Goal: Task Accomplishment & Management: Manage account settings

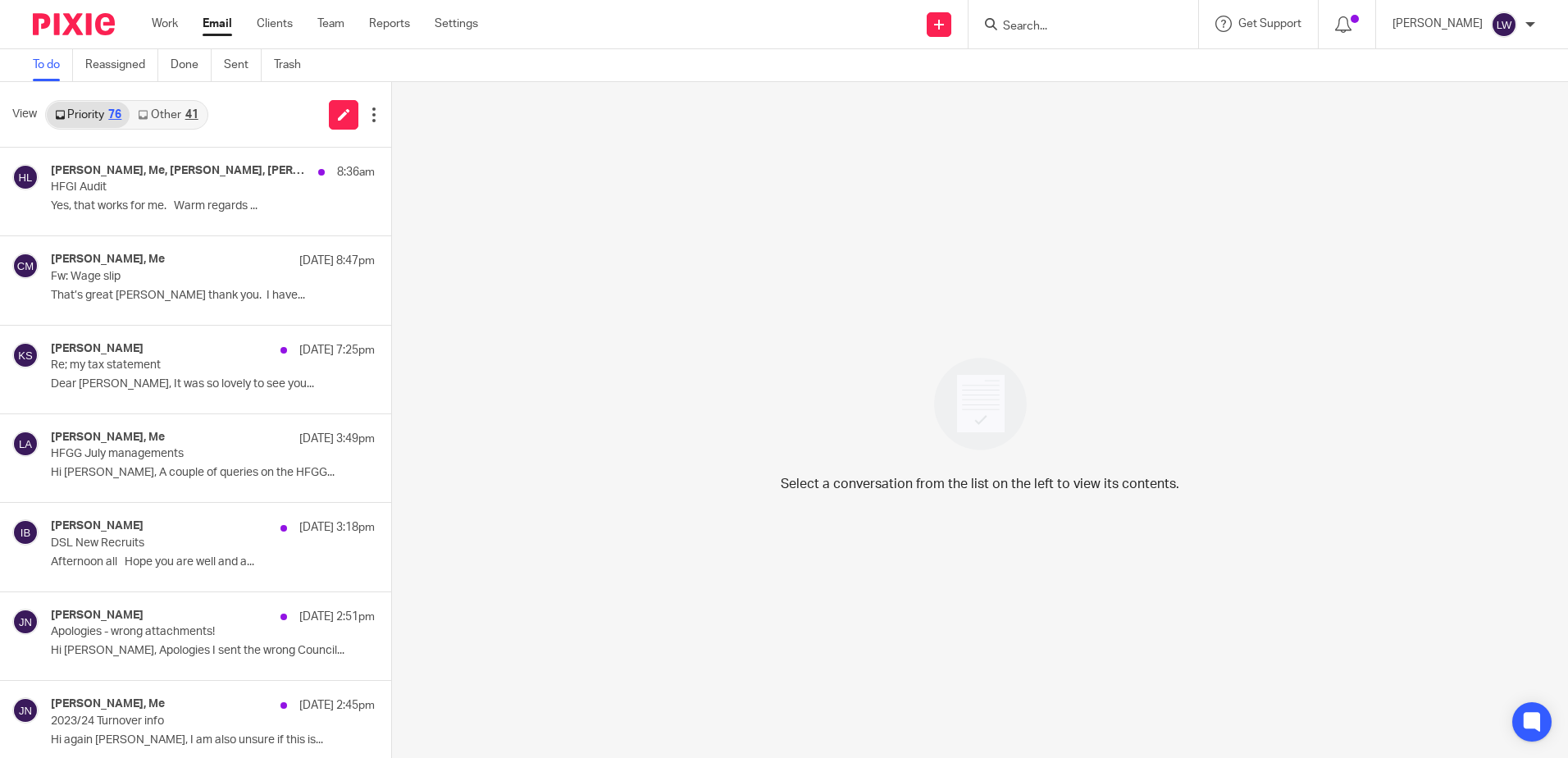
click at [163, 117] on link "Other 41" at bounding box center [167, 115] width 76 height 26
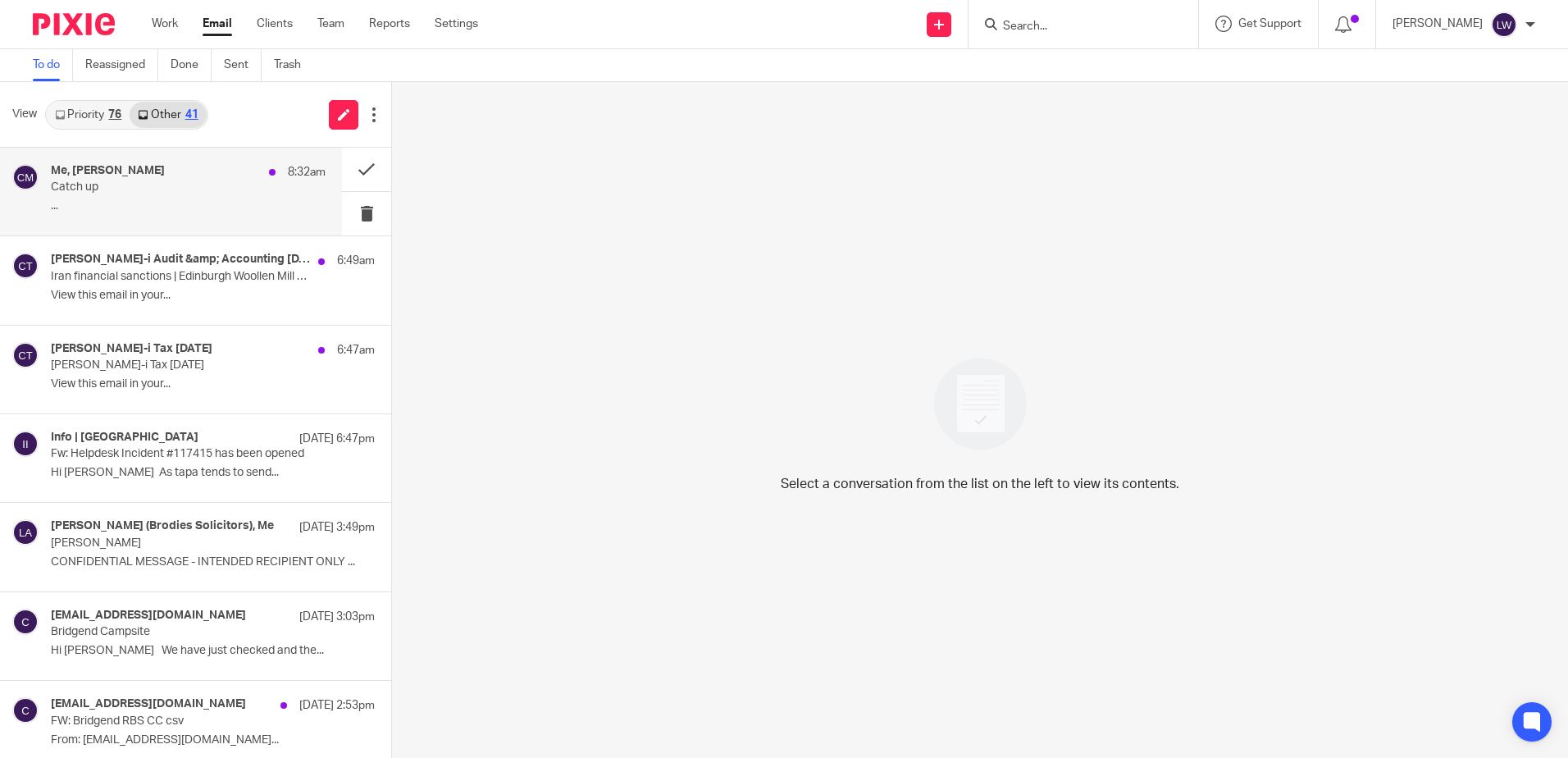
click at [158, 200] on p "..." at bounding box center [188, 206] width 275 height 14
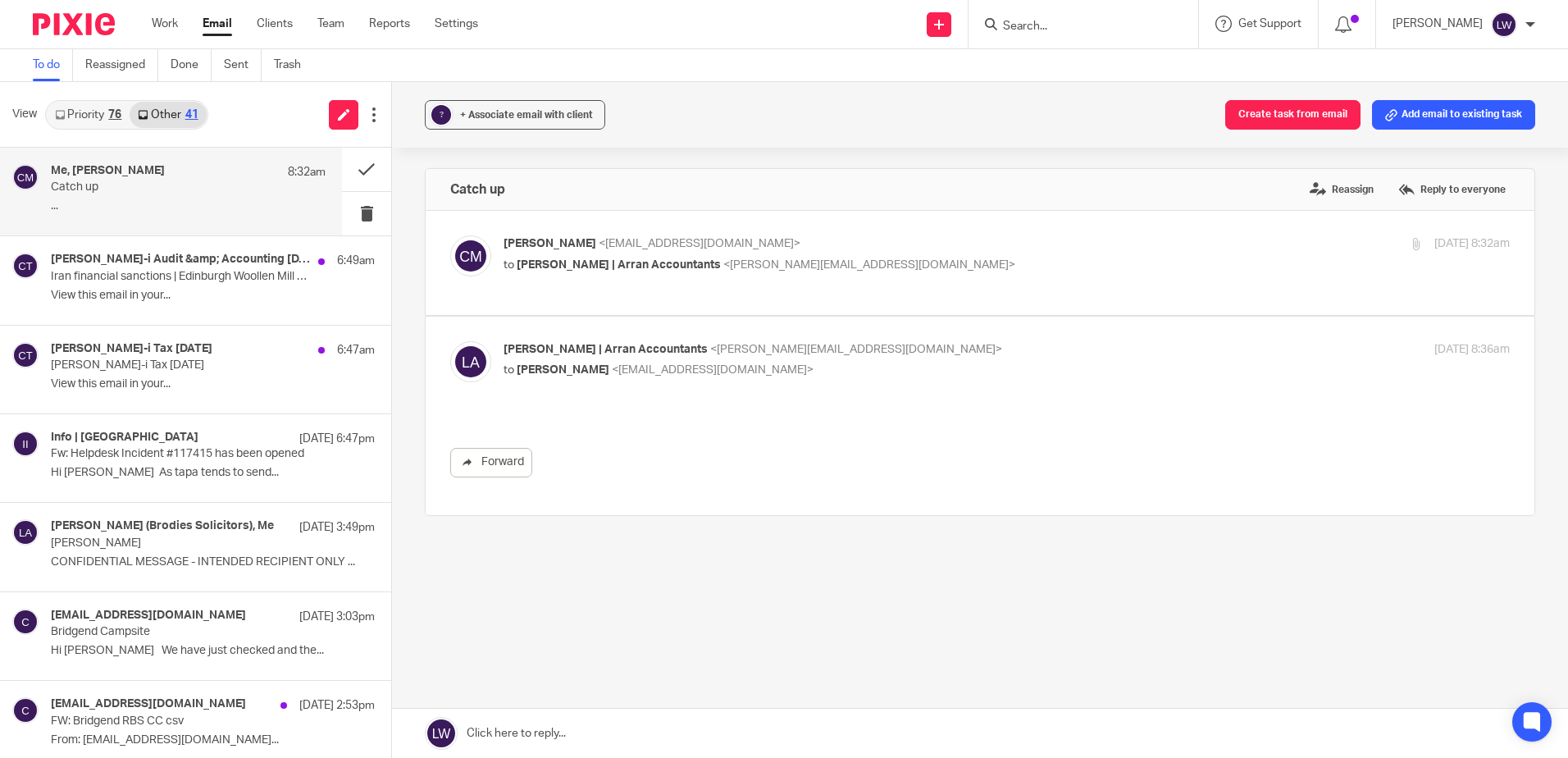
click at [110, 195] on div "Me, [PERSON_NAME] 8:32am Catch up ..." at bounding box center [188, 191] width 275 height 55
click at [352, 207] on button at bounding box center [367, 214] width 49 height 43
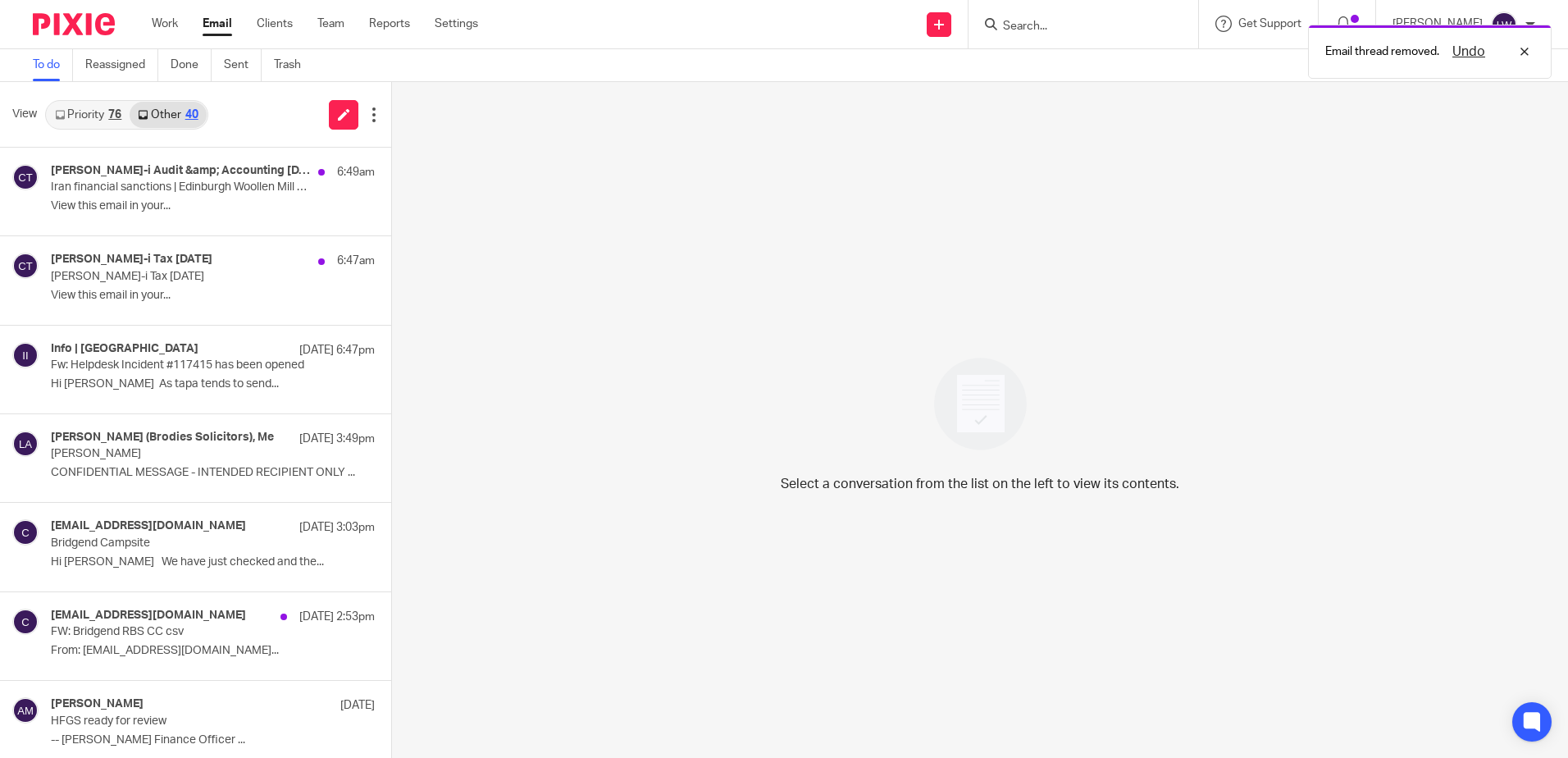
click at [98, 211] on p "View this email in your..." at bounding box center [213, 206] width 324 height 14
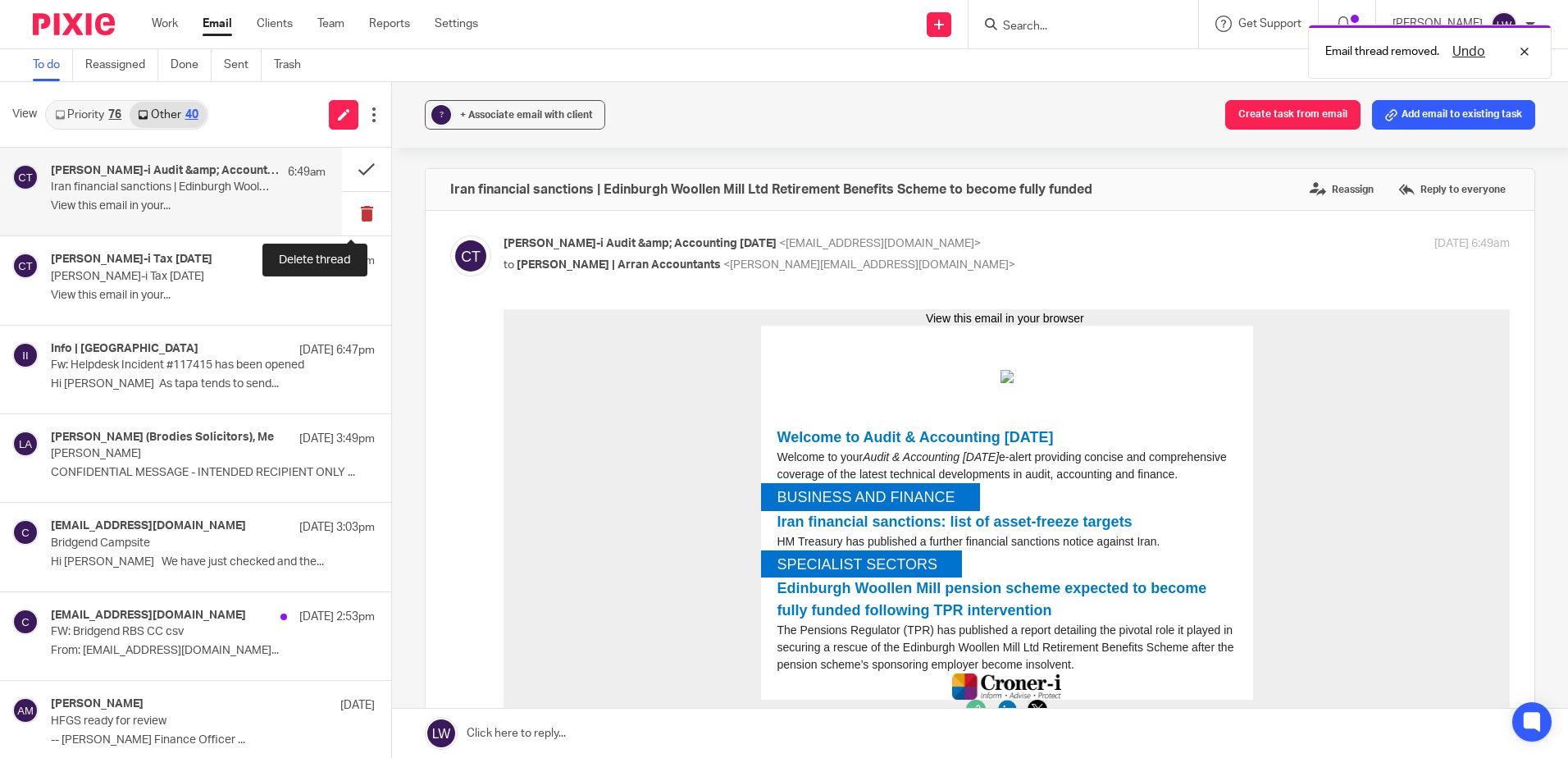
click at [350, 218] on button at bounding box center [367, 214] width 49 height 43
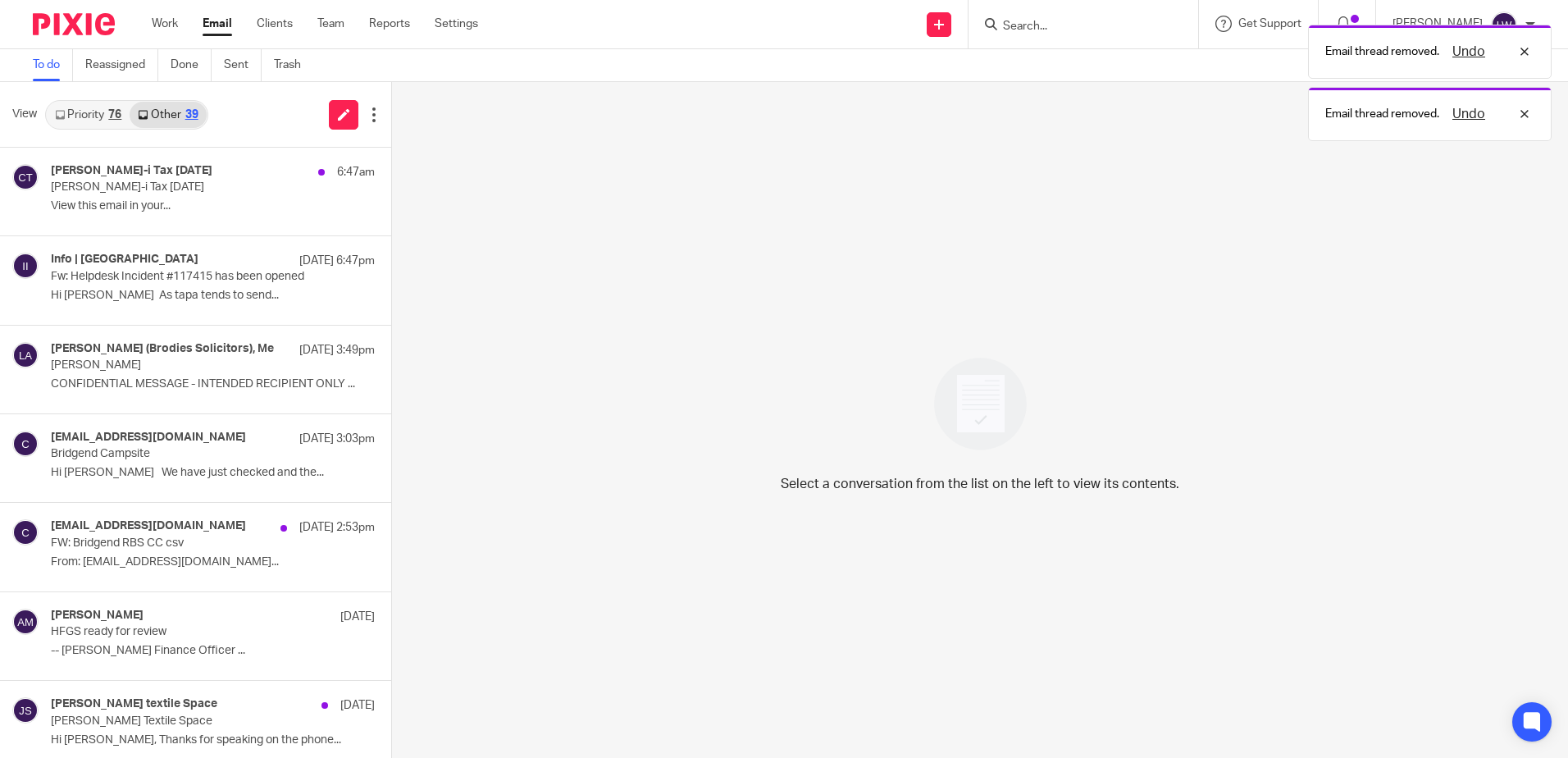
click at [67, 205] on p "View this email in your..." at bounding box center [213, 206] width 324 height 14
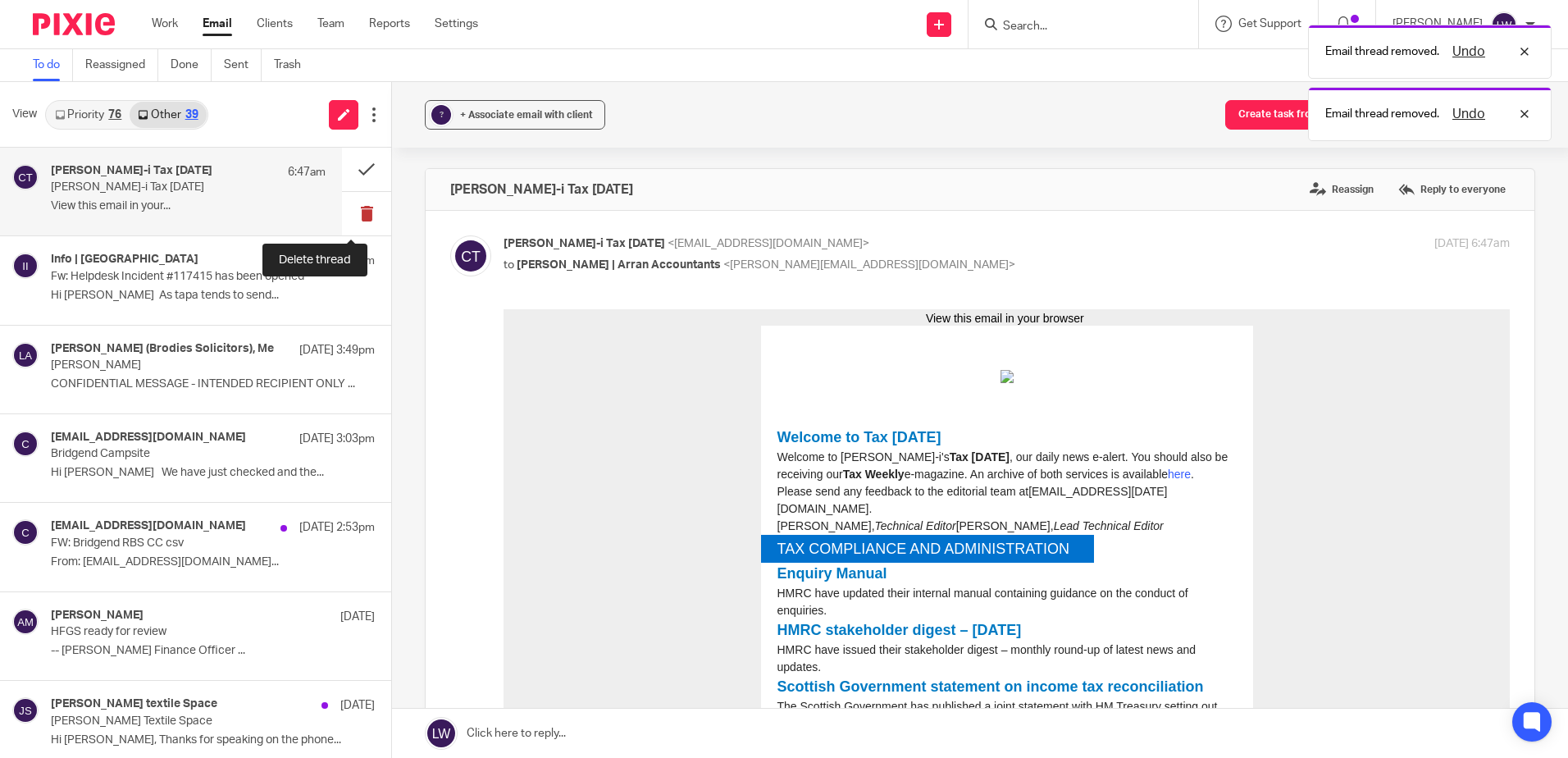
click at [348, 212] on button at bounding box center [367, 214] width 49 height 43
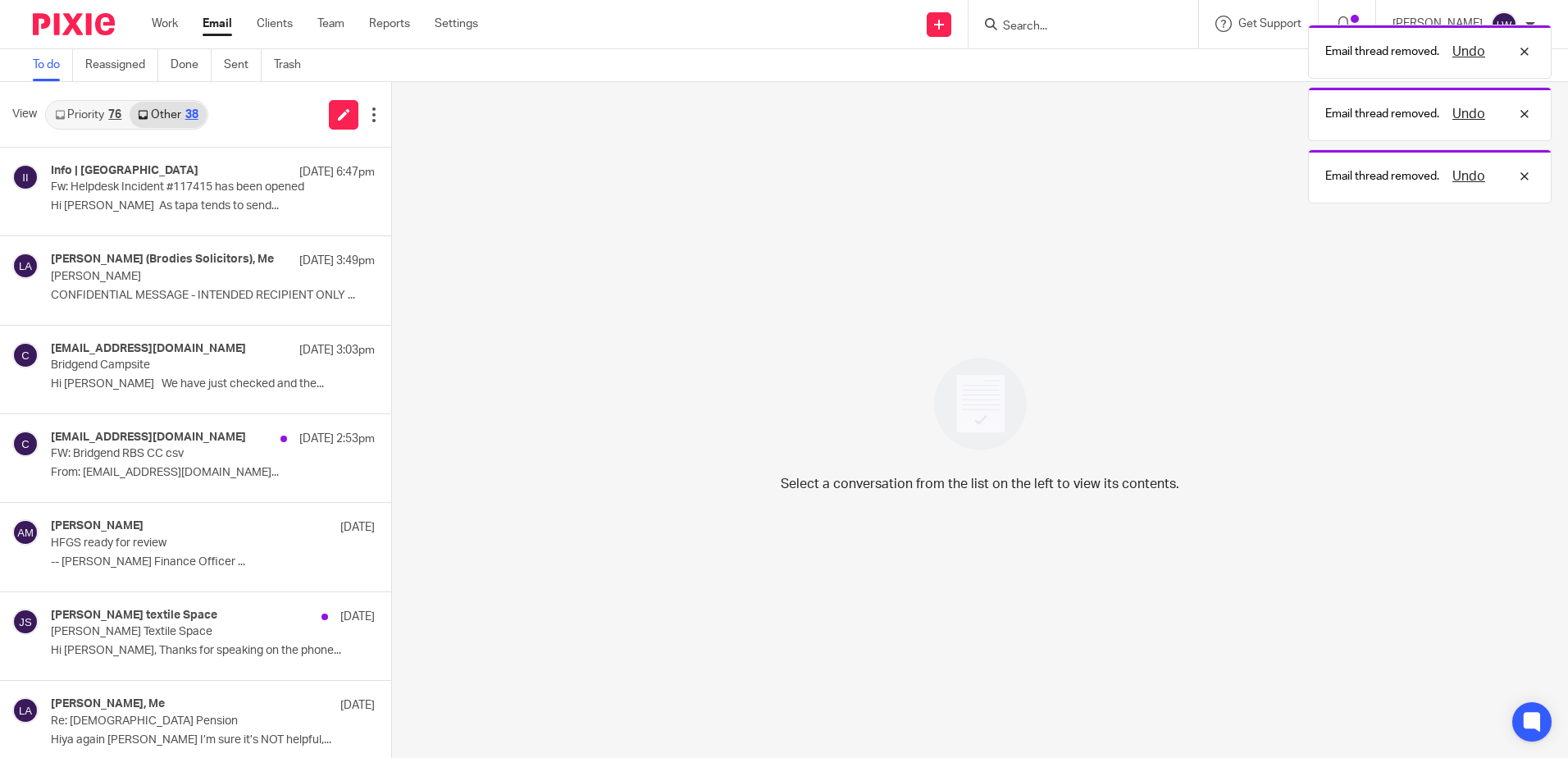
click at [79, 117] on link "Priority 76" at bounding box center [89, 115] width 83 height 26
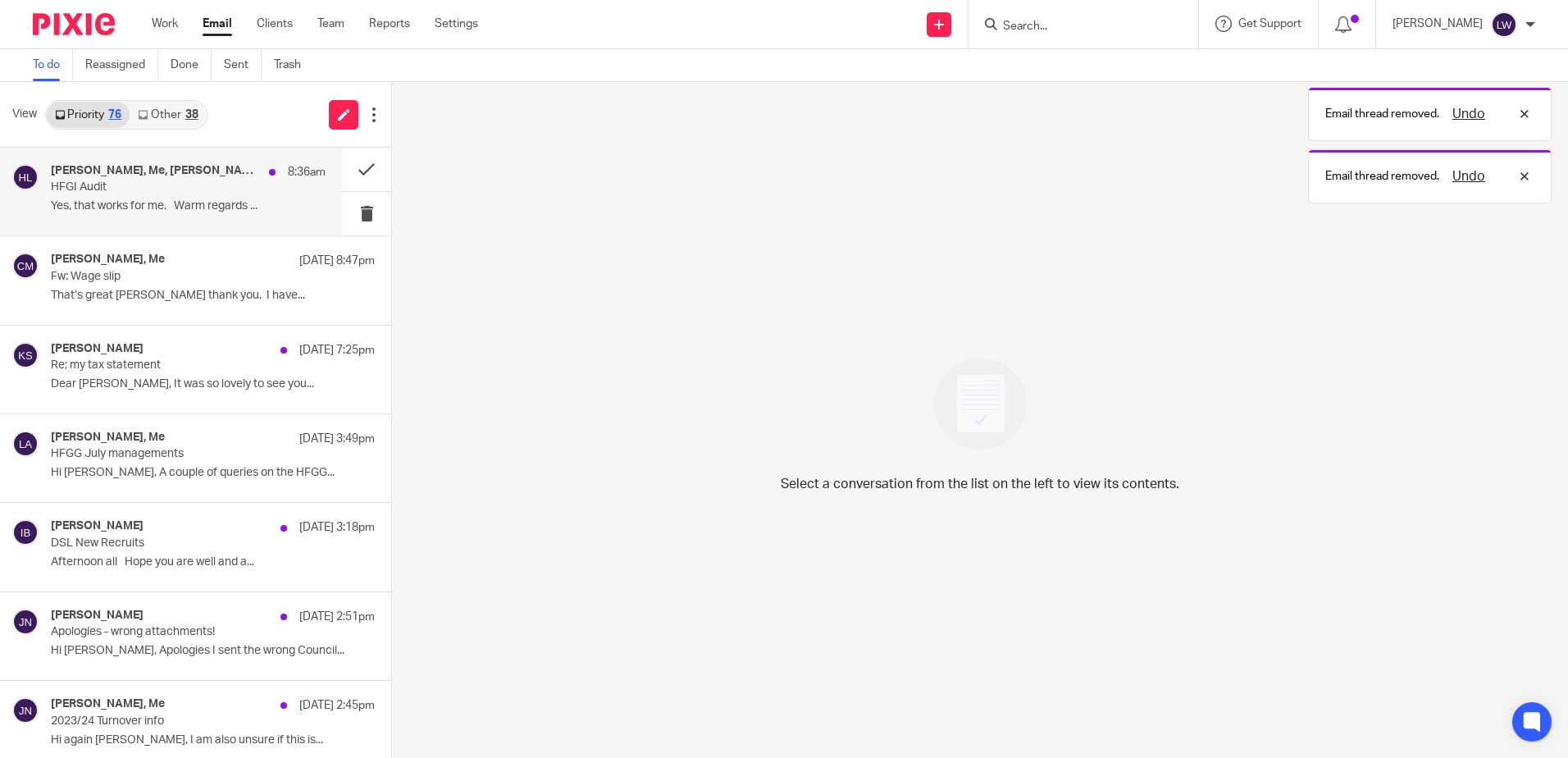
click at [131, 206] on p "Yes, that works for me. Warm regards ..." at bounding box center [188, 206] width 275 height 14
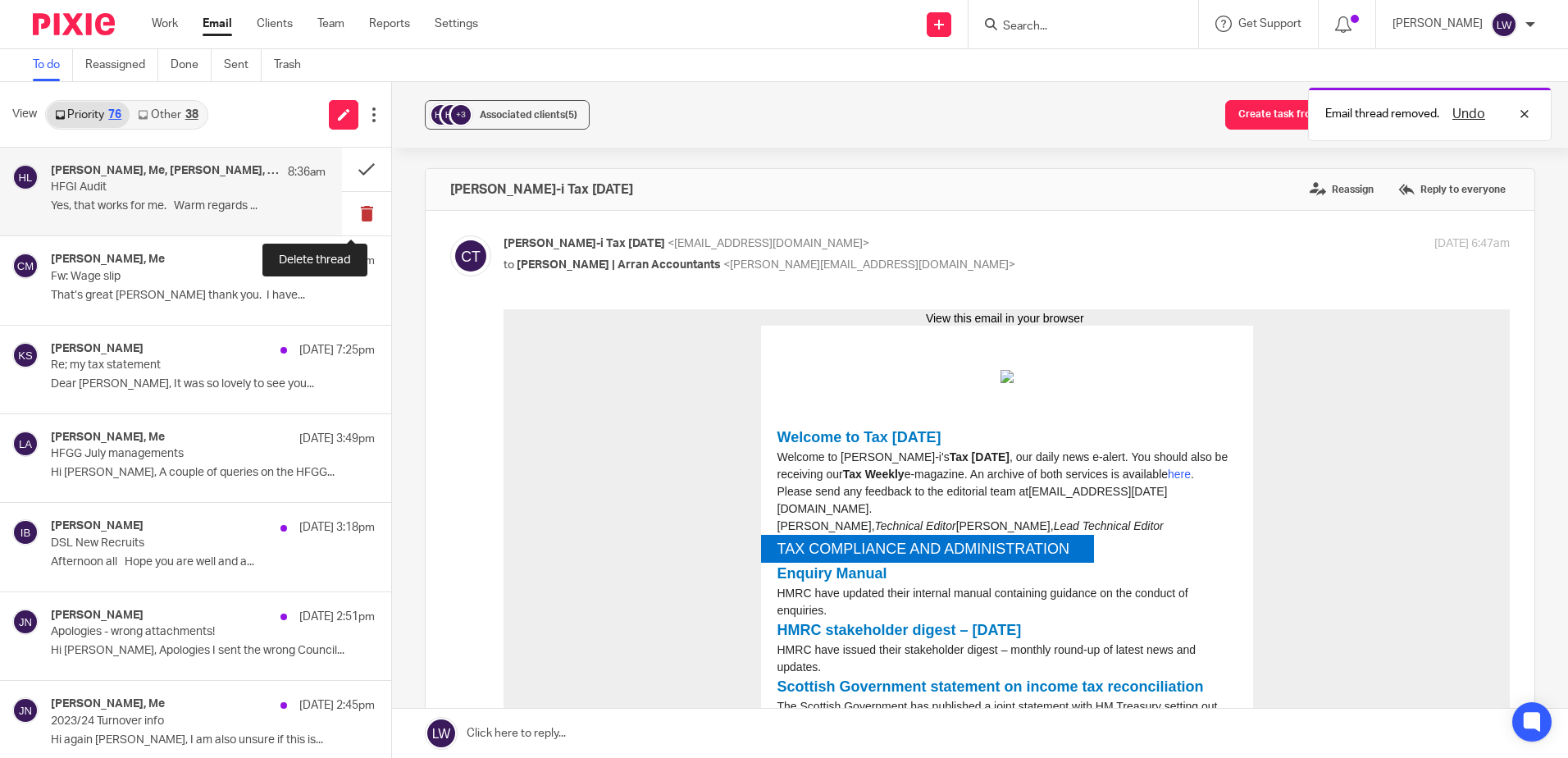
click at [351, 215] on button at bounding box center [367, 214] width 49 height 43
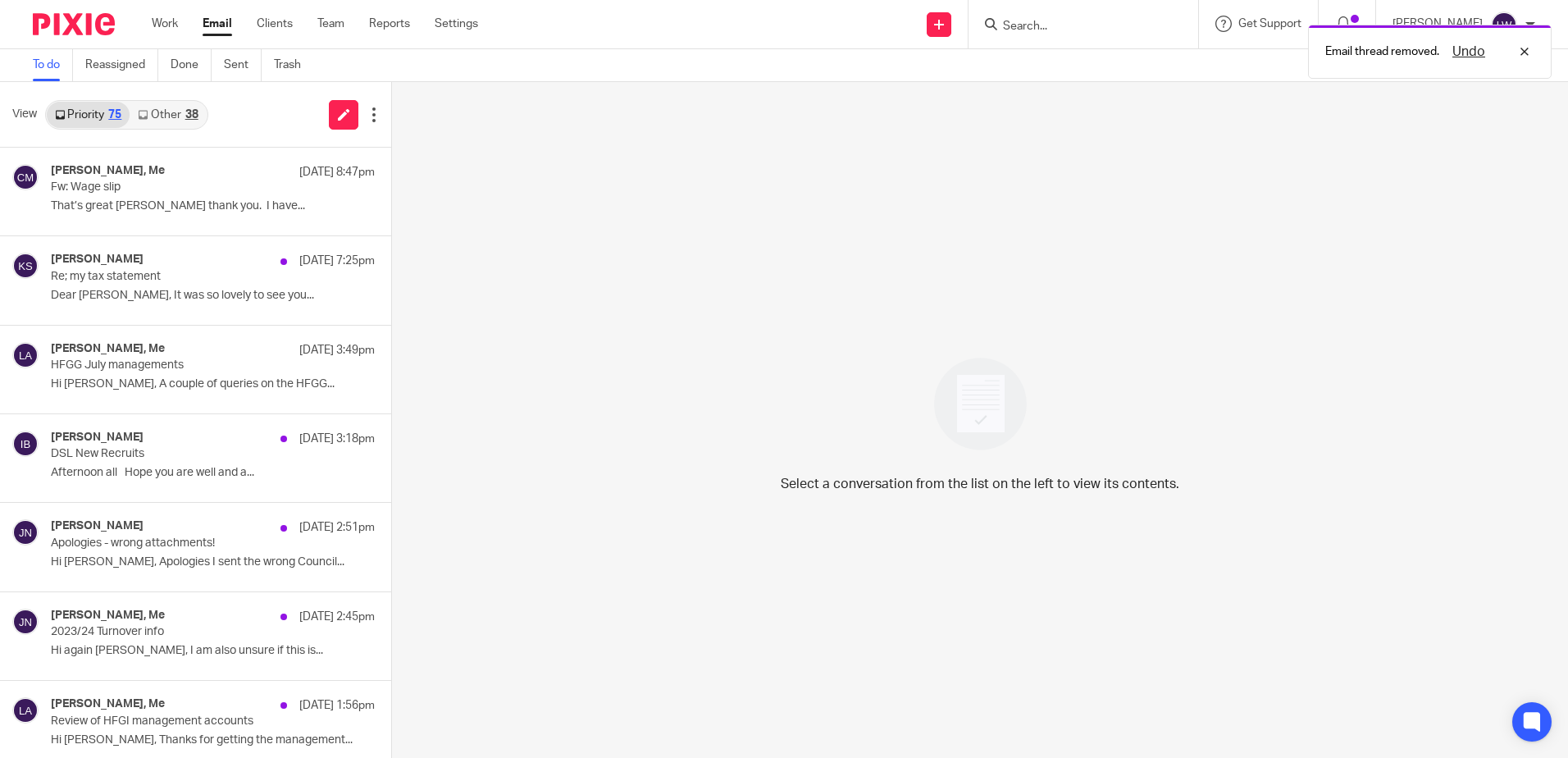
click at [188, 113] on div "38" at bounding box center [192, 115] width 13 height 11
